Goal: Go to known website: Access a specific website the user already knows

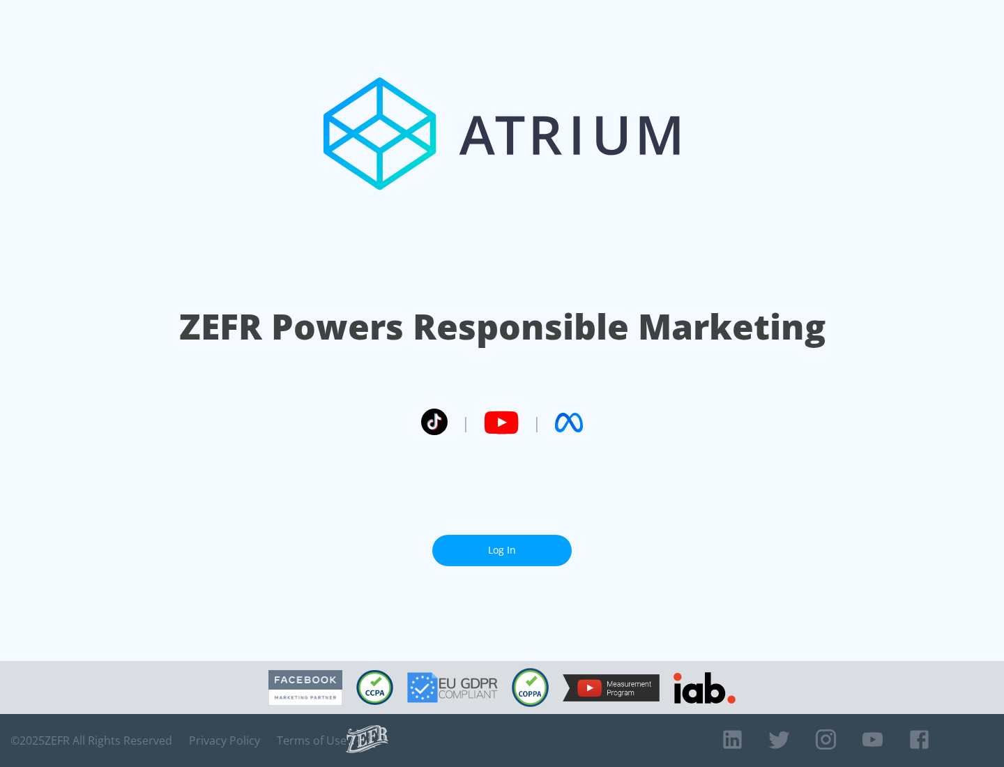
click at [502, 550] on link "Log In" at bounding box center [501, 550] width 139 height 31
